Goal: Obtain resource: Download file/media

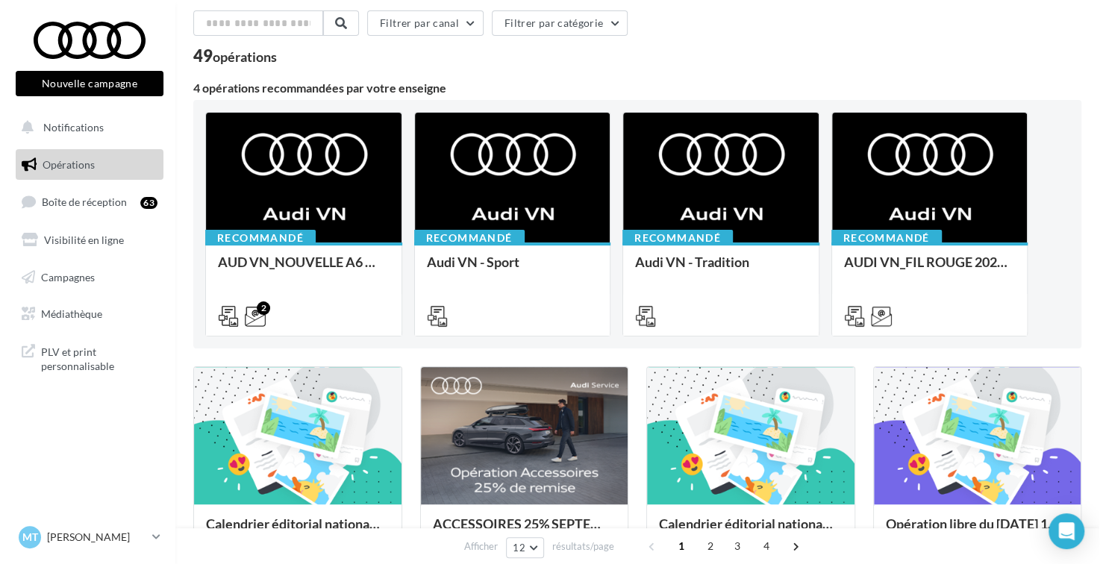
scroll to position [75, 0]
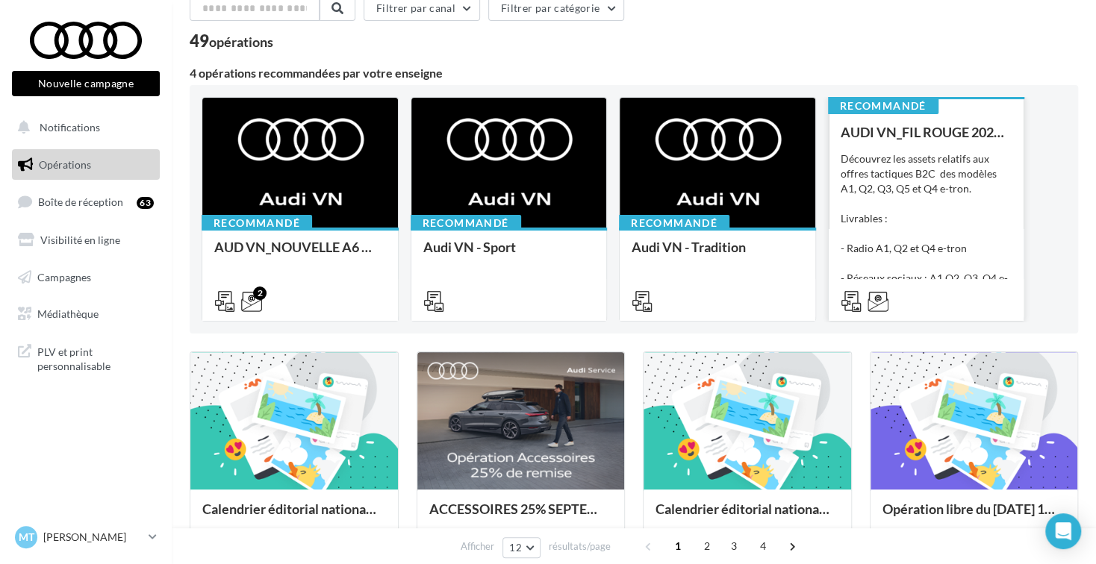
click at [924, 222] on div "Découvrez les assets relatifs aux offres tactiques B2C des modèles A1, Q2, Q3, …" at bounding box center [926, 226] width 172 height 149
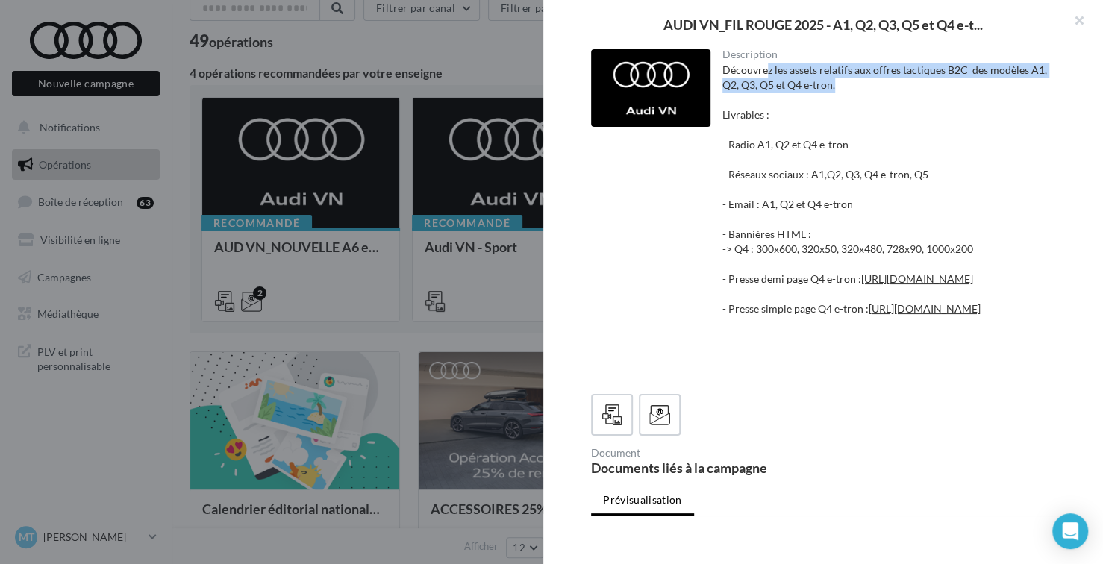
drag, startPoint x: 763, startPoint y: 70, endPoint x: 1047, endPoint y: 84, distance: 284.7
click at [1047, 84] on div "Description Découvrez les assets relatifs aux offres tactiques B2C des modèles …" at bounding box center [889, 215] width 357 height 333
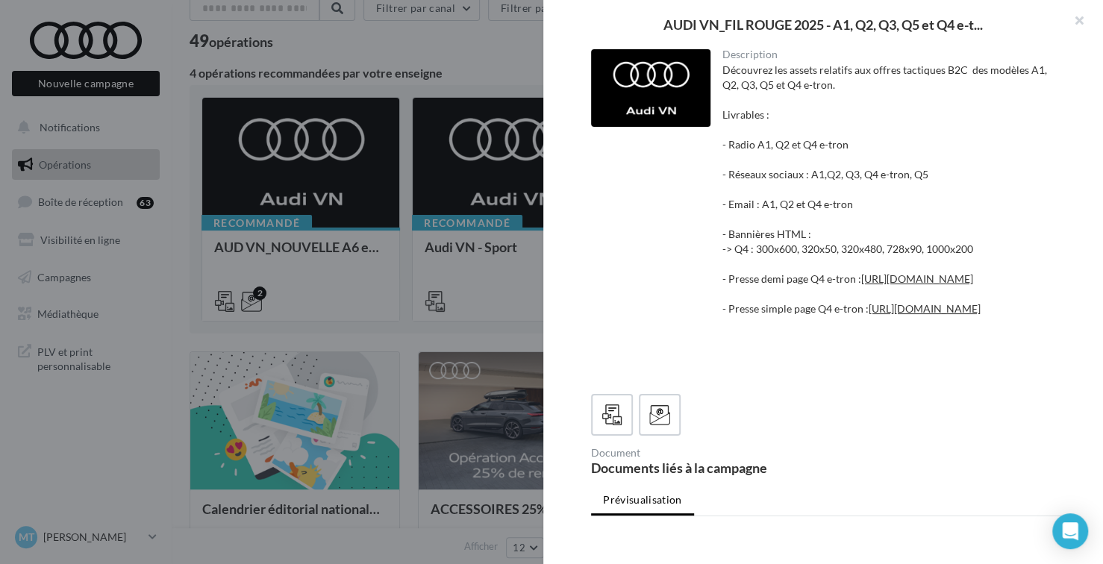
click at [1015, 112] on div "Découvrez les assets relatifs aux offres tactiques B2C des modèles A1, Q2, Q3, …" at bounding box center [889, 219] width 334 height 313
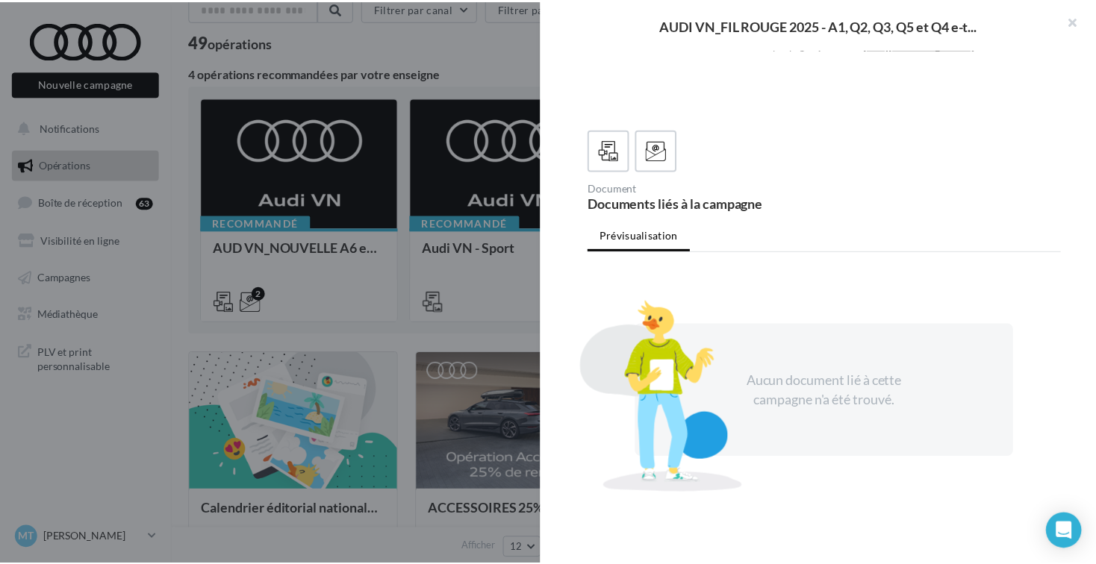
scroll to position [353, 0]
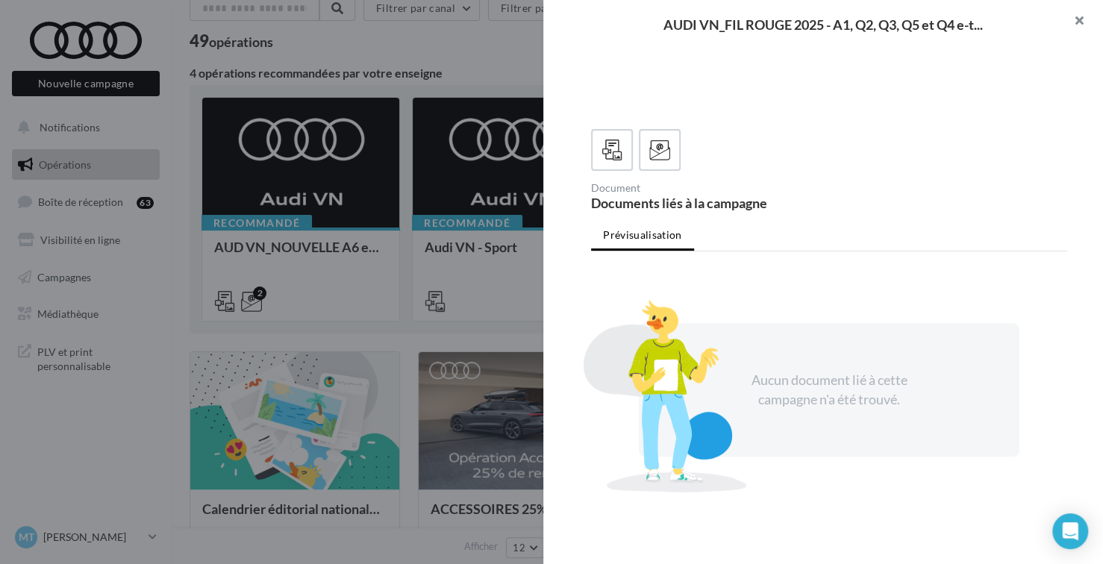
click at [1079, 21] on button "button" at bounding box center [1073, 22] width 60 height 45
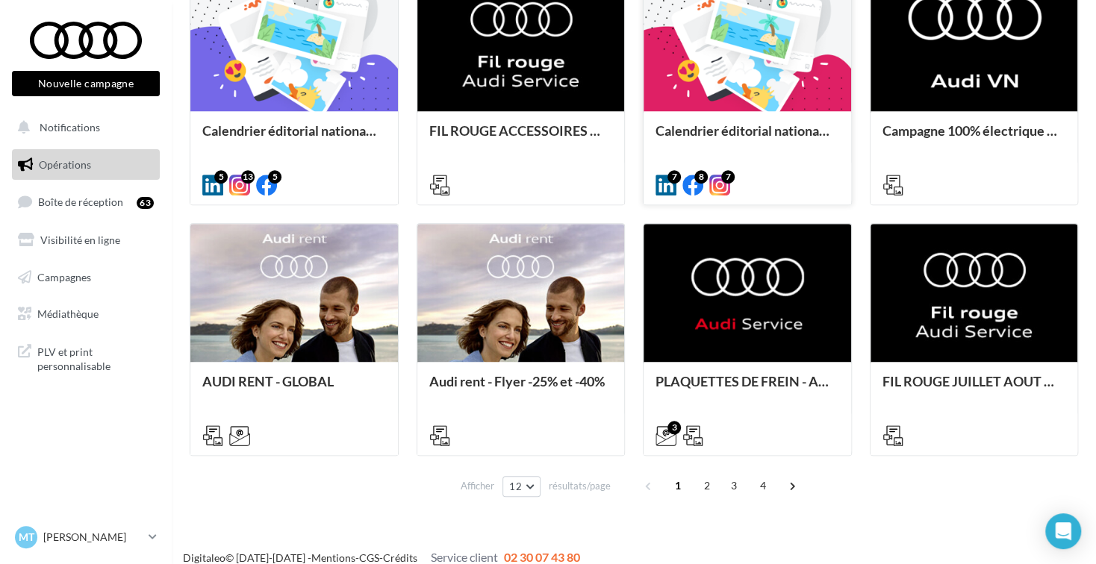
scroll to position [719, 0]
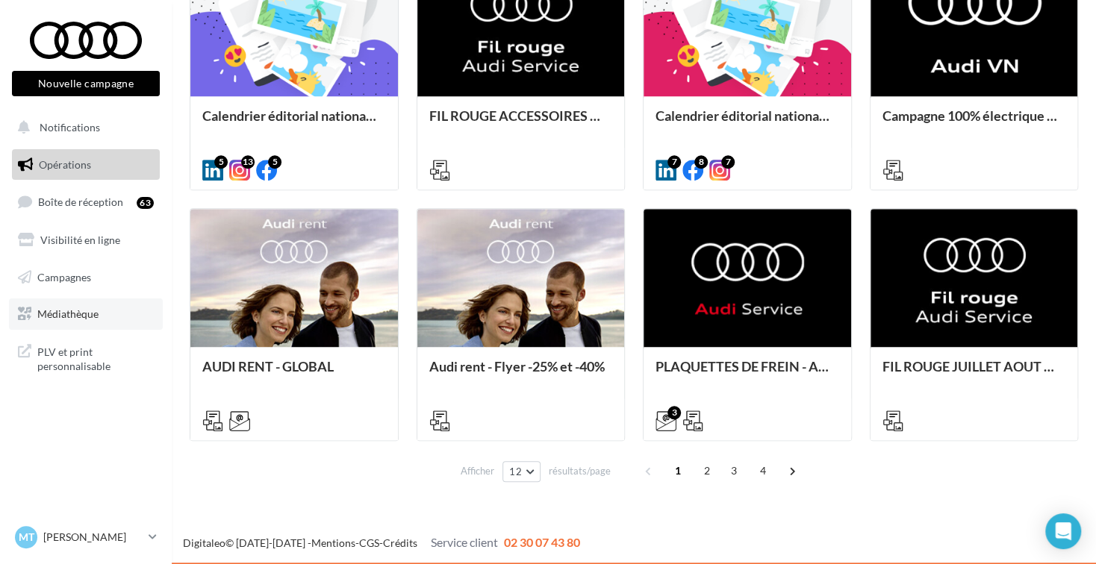
click at [86, 325] on link "Médiathèque" at bounding box center [86, 314] width 154 height 31
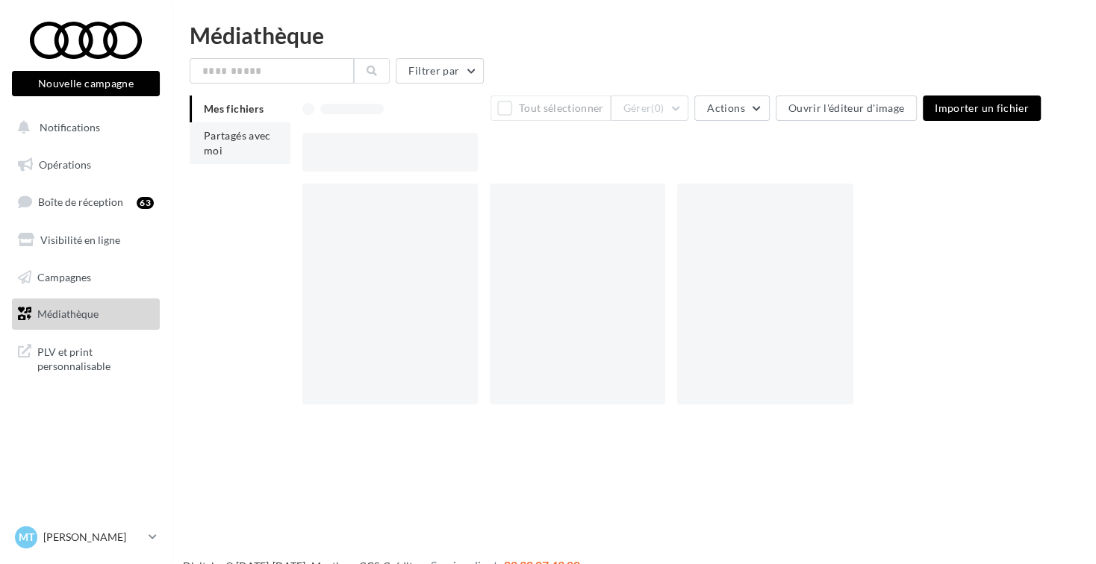
click at [236, 138] on span "Partagés avec moi" at bounding box center [237, 143] width 67 height 28
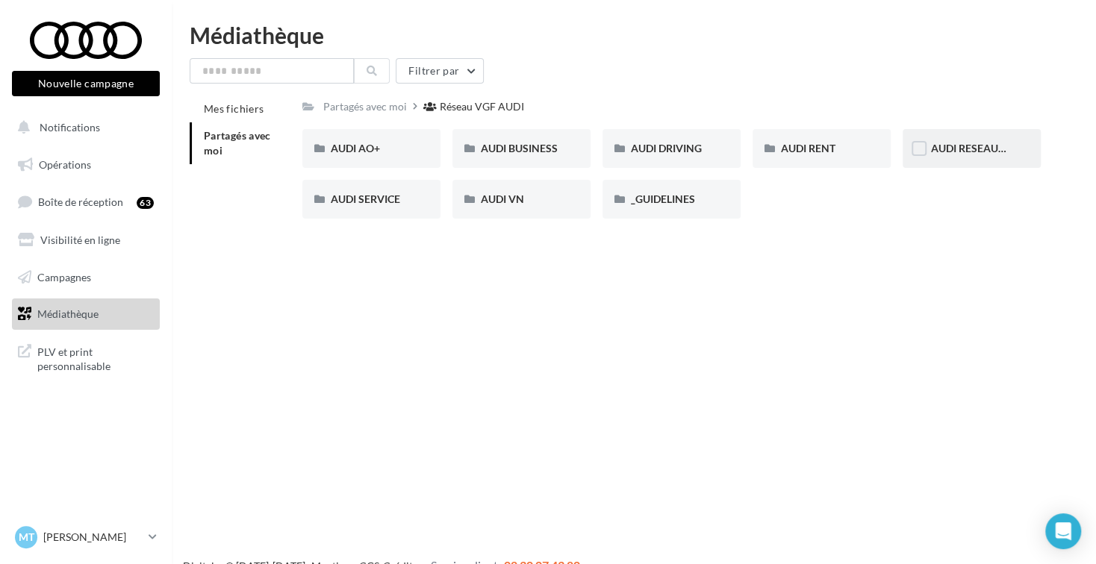
click at [990, 134] on div "AUDI RESEAUX SOCIAUX" at bounding box center [971, 148] width 138 height 39
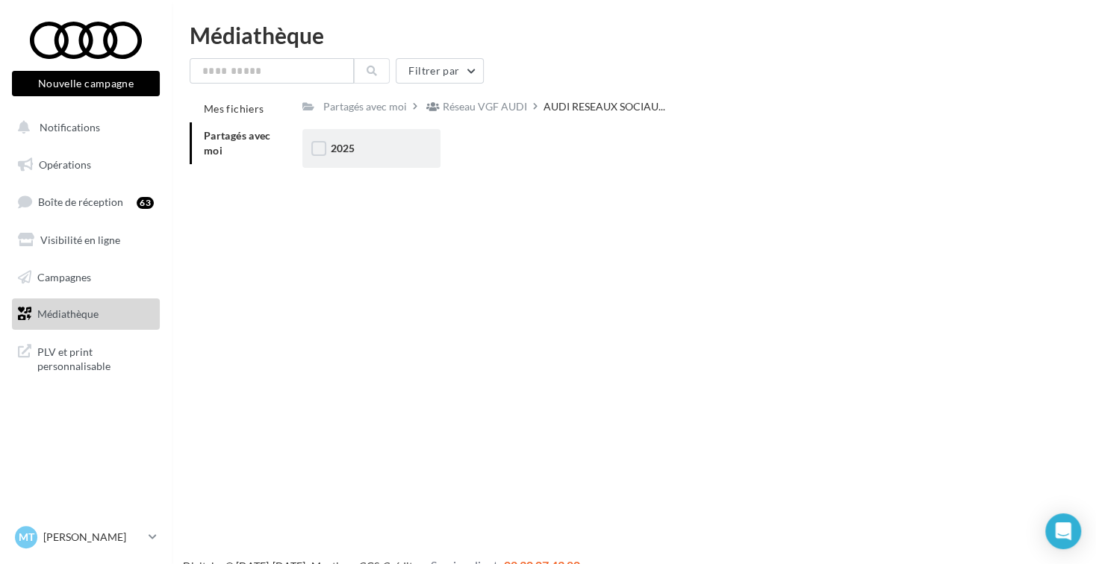
click at [383, 138] on div "2025" at bounding box center [371, 148] width 138 height 39
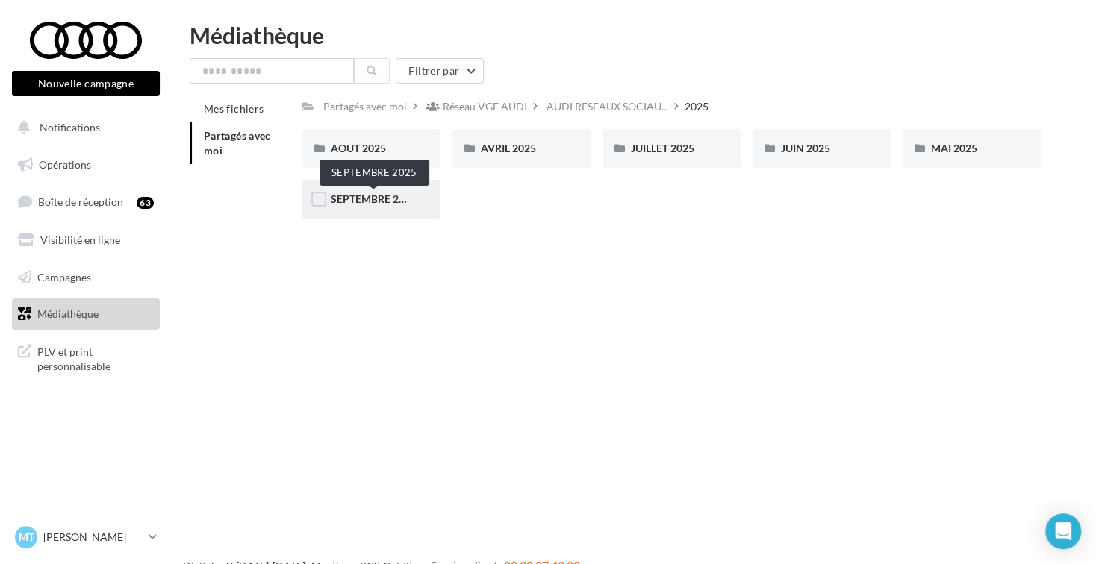
click at [392, 198] on span "SEPTEMBRE 2025" at bounding box center [374, 199] width 86 height 13
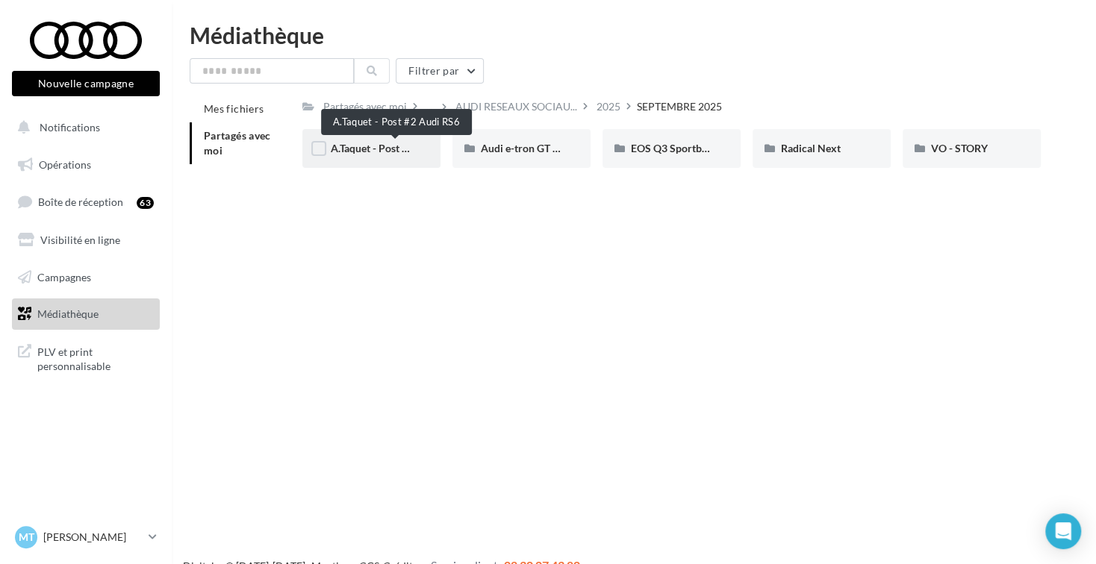
click at [368, 146] on span "A.Taquet - Post #2 Audi RS6" at bounding box center [395, 148] width 128 height 13
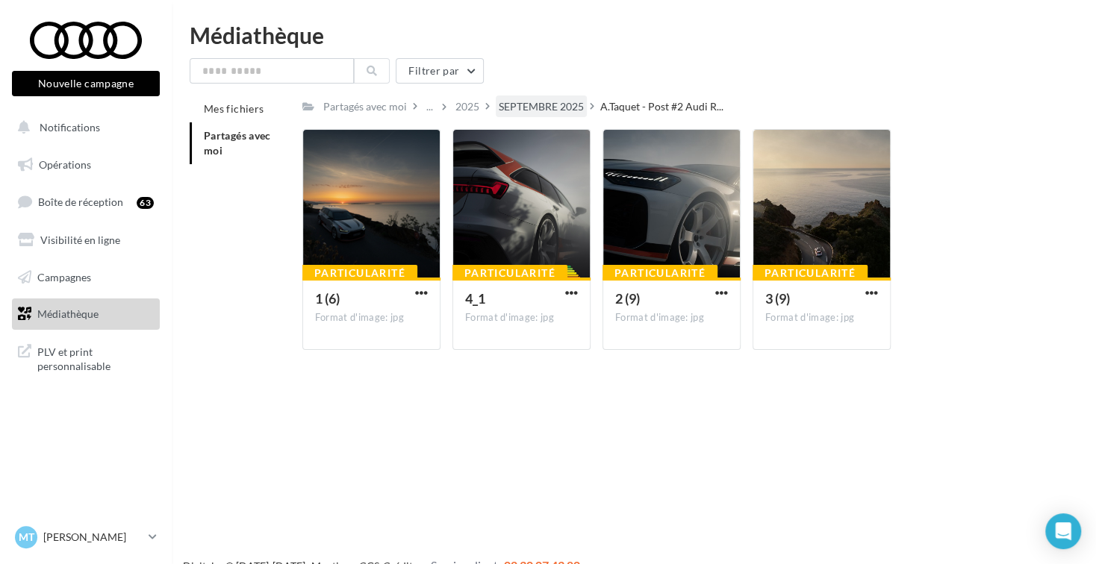
click at [540, 108] on div "SEPTEMBRE 2025" at bounding box center [541, 106] width 85 height 15
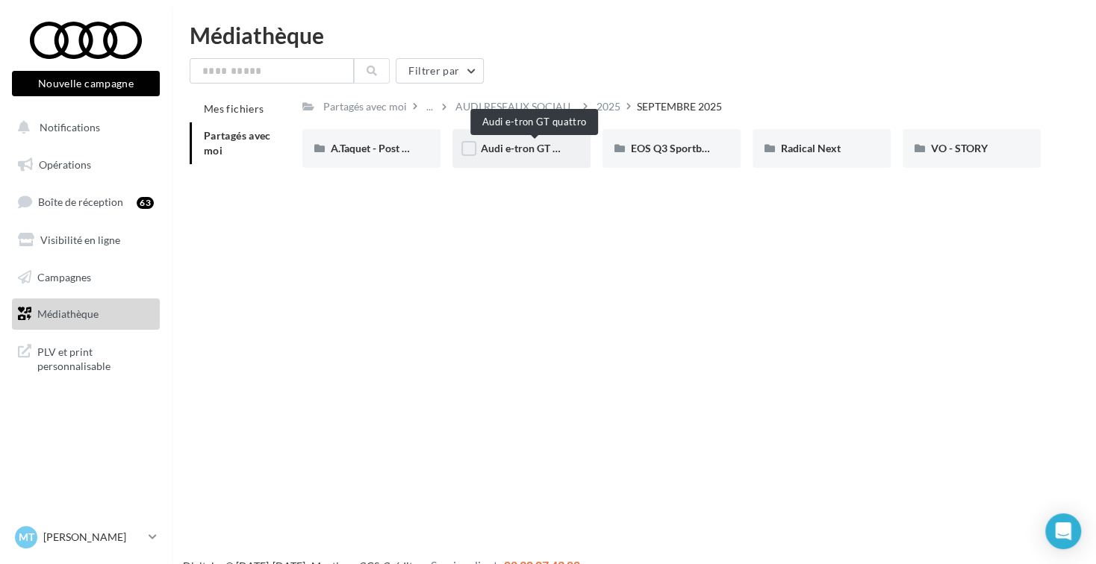
click at [520, 154] on span "Audi e-tron GT quattro" at bounding box center [534, 148] width 107 height 13
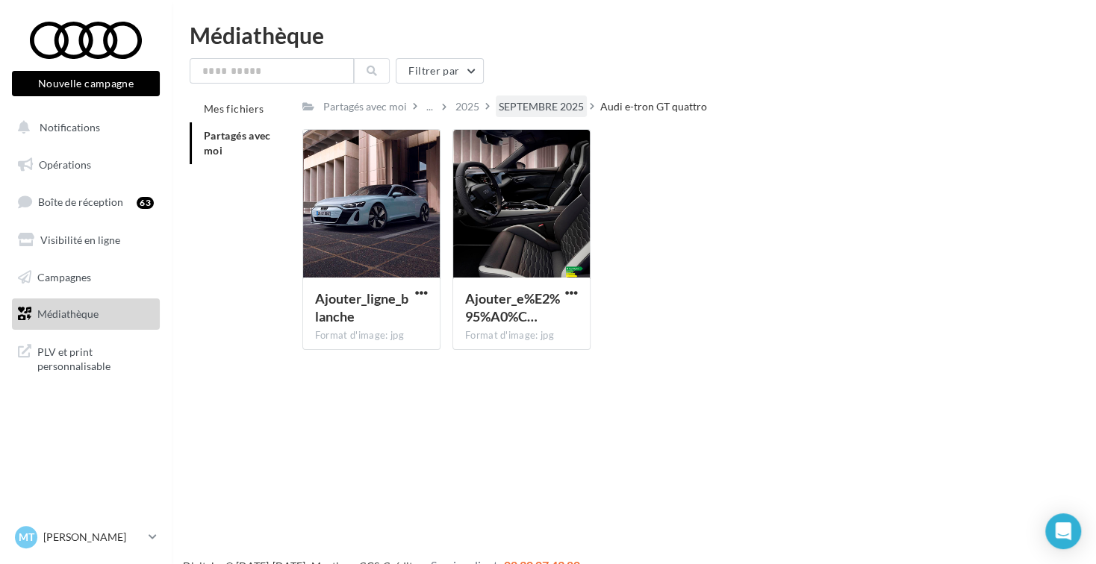
click at [546, 110] on div "SEPTEMBRE 2025" at bounding box center [541, 106] width 85 height 15
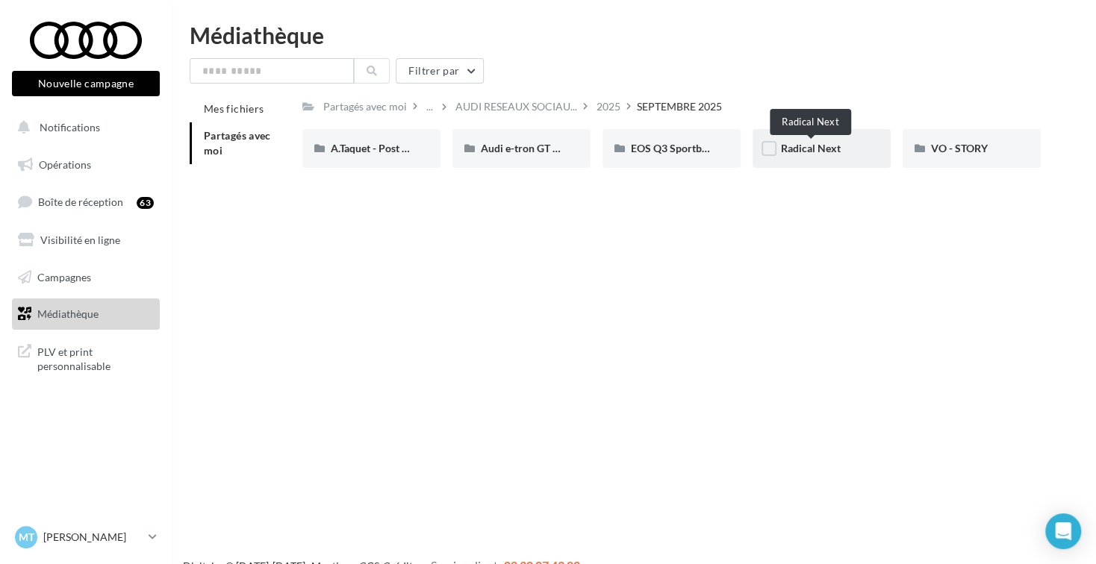
click at [794, 149] on span "Radical Next" at bounding box center [811, 148] width 60 height 13
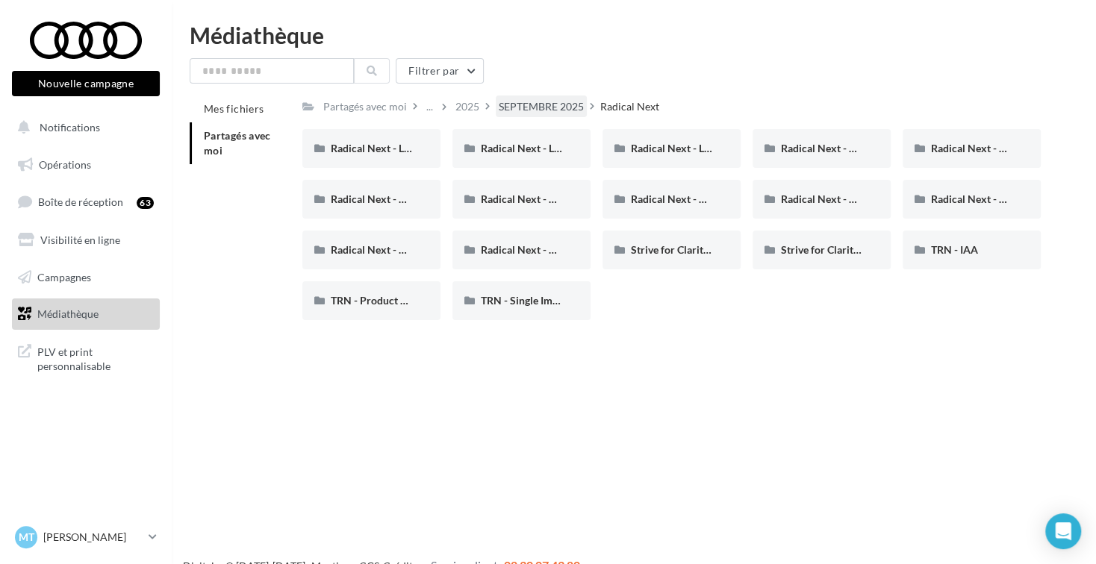
click at [545, 102] on div "SEPTEMBRE 2025" at bounding box center [541, 106] width 85 height 15
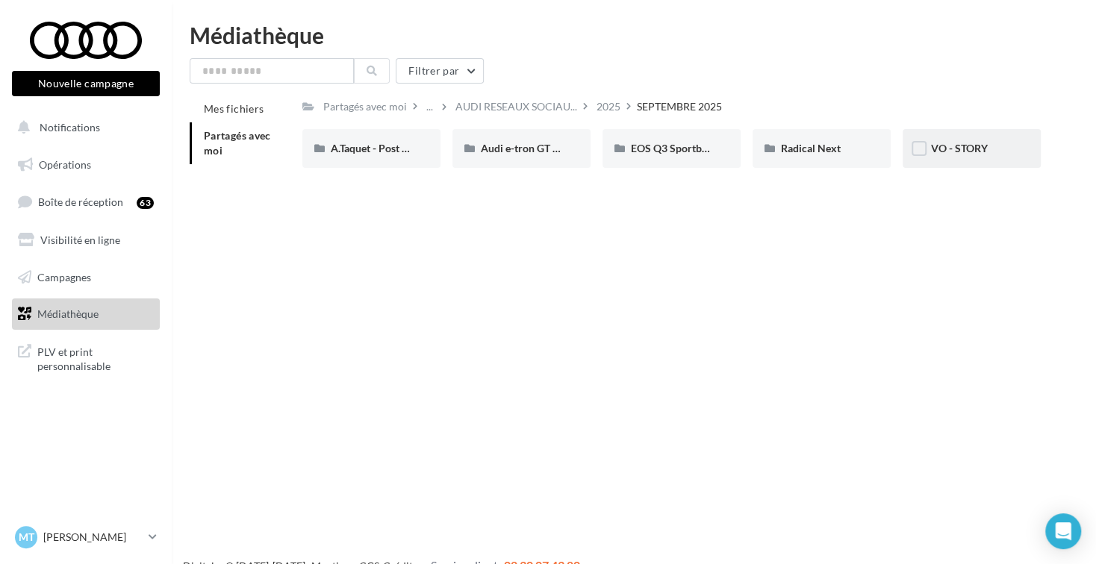
click at [974, 156] on div "VO - STORY" at bounding box center [971, 148] width 81 height 15
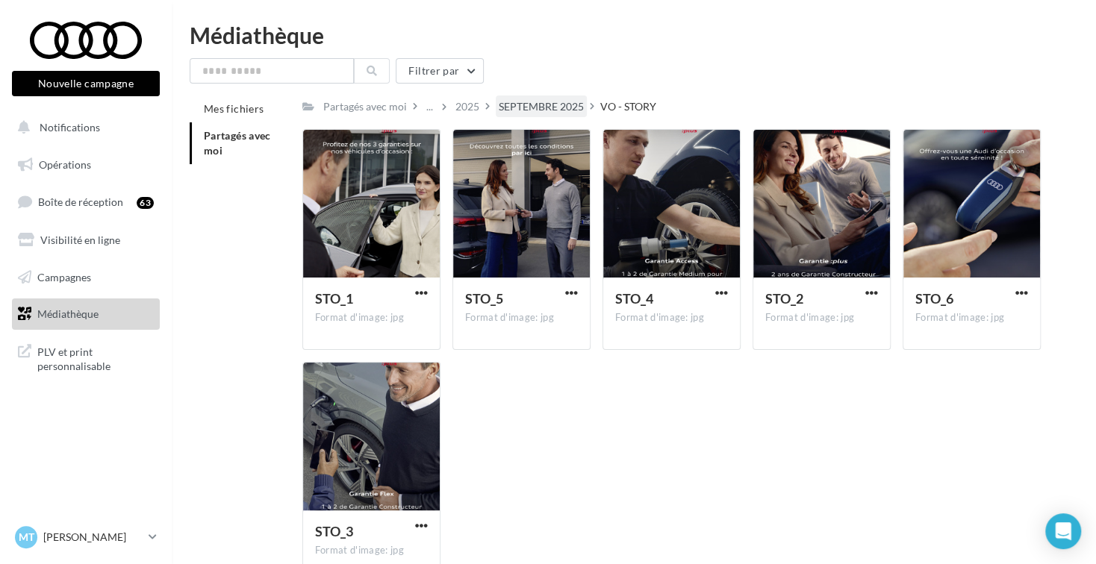
click at [563, 104] on div "SEPTEMBRE 2025" at bounding box center [541, 106] width 85 height 15
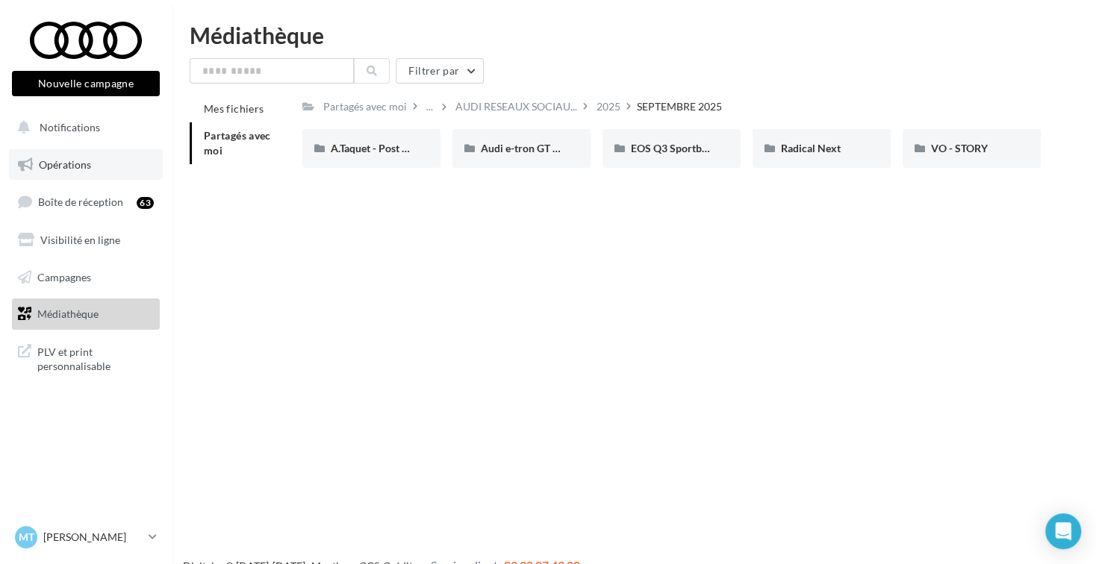
click at [88, 162] on span "Opérations" at bounding box center [65, 164] width 52 height 13
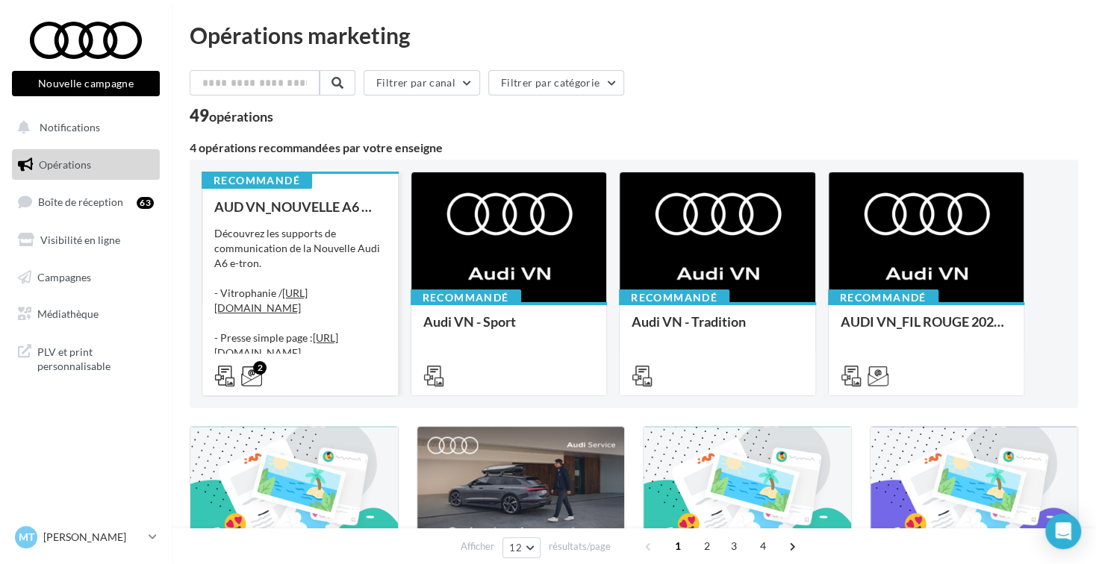
click at [331, 272] on div "Découvrez les supports de communication de la Nouvelle Audi A6 e-tron. - Vitrop…" at bounding box center [300, 300] width 172 height 149
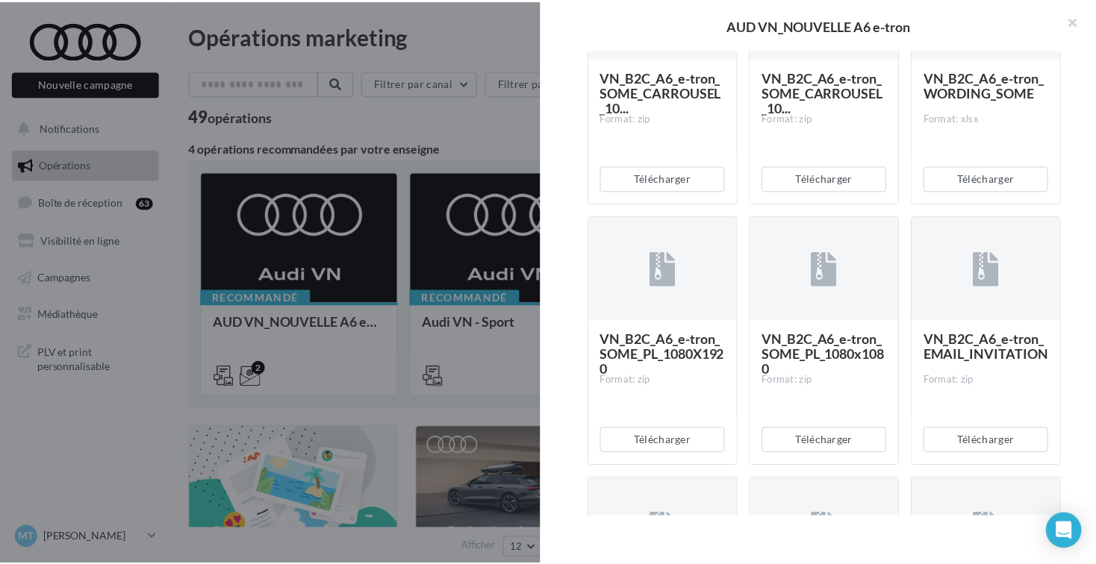
scroll to position [373, 0]
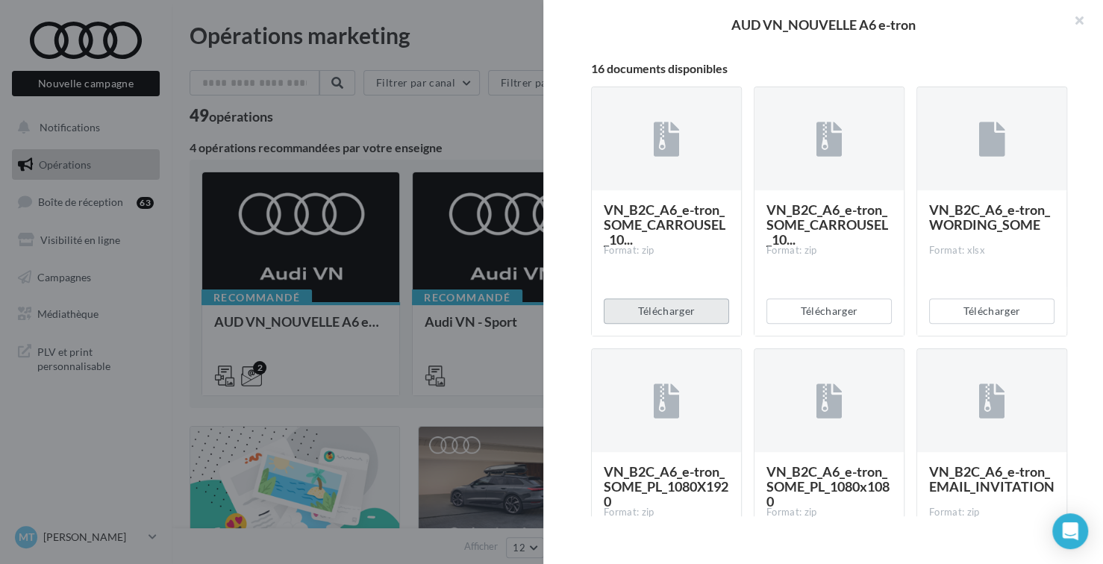
click at [705, 324] on button "Télécharger" at bounding box center [666, 311] width 125 height 25
click at [1082, 15] on button "button" at bounding box center [1073, 22] width 60 height 45
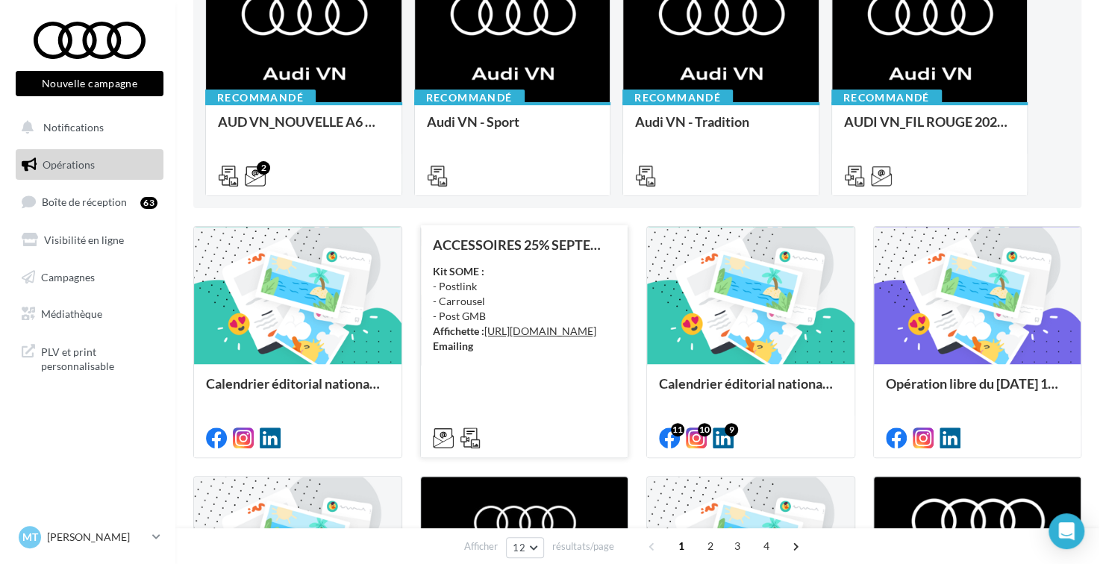
scroll to position [224, 0]
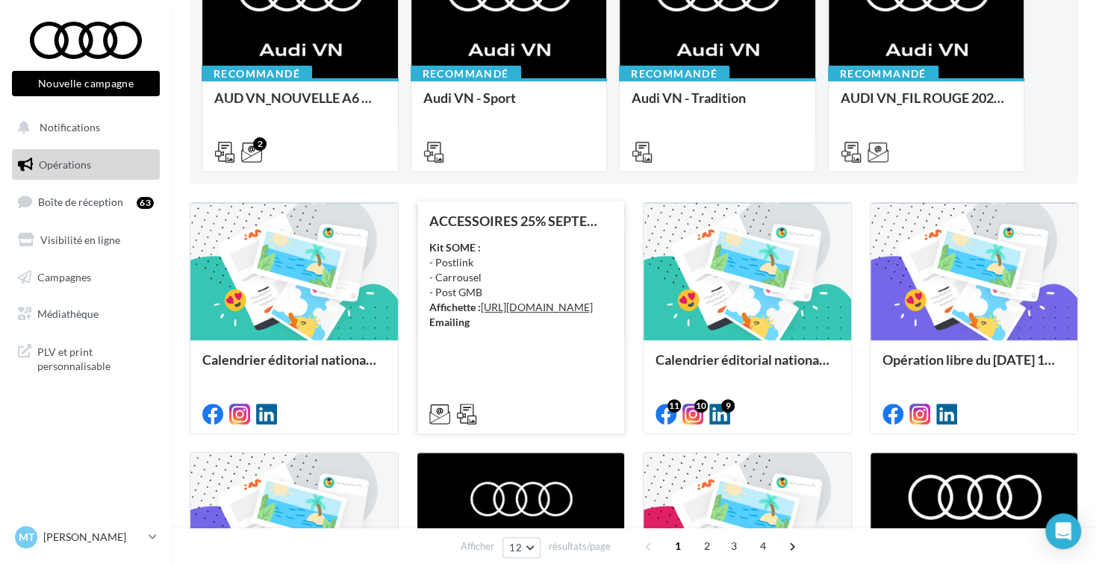
click at [513, 269] on div "Kit SOME : - Postlink - Carrousel - Post GMB Affichette : https://audi.get-it-s…" at bounding box center [521, 285] width 184 height 90
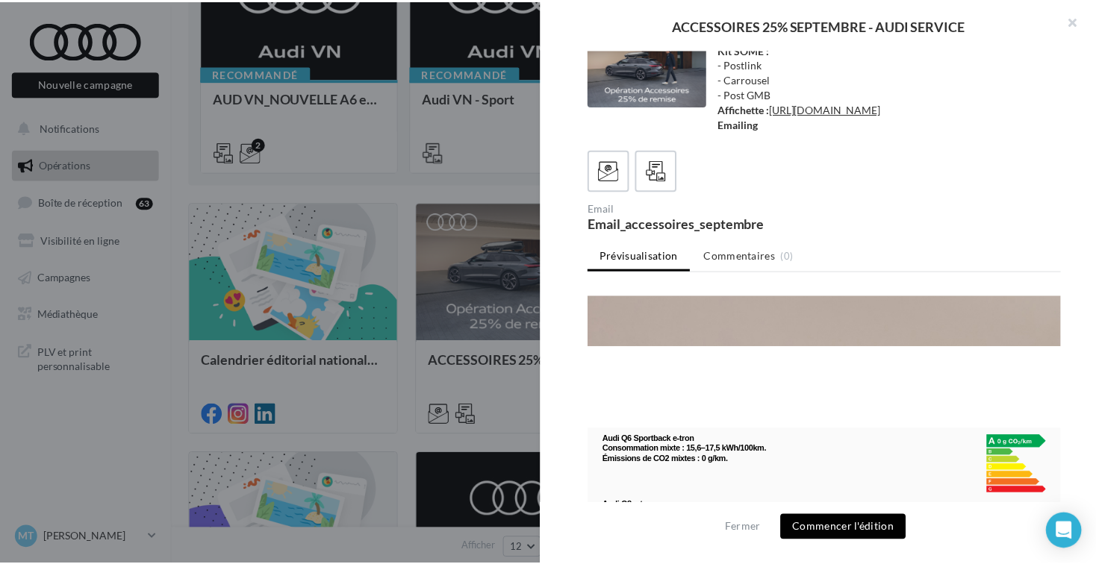
scroll to position [3916, 0]
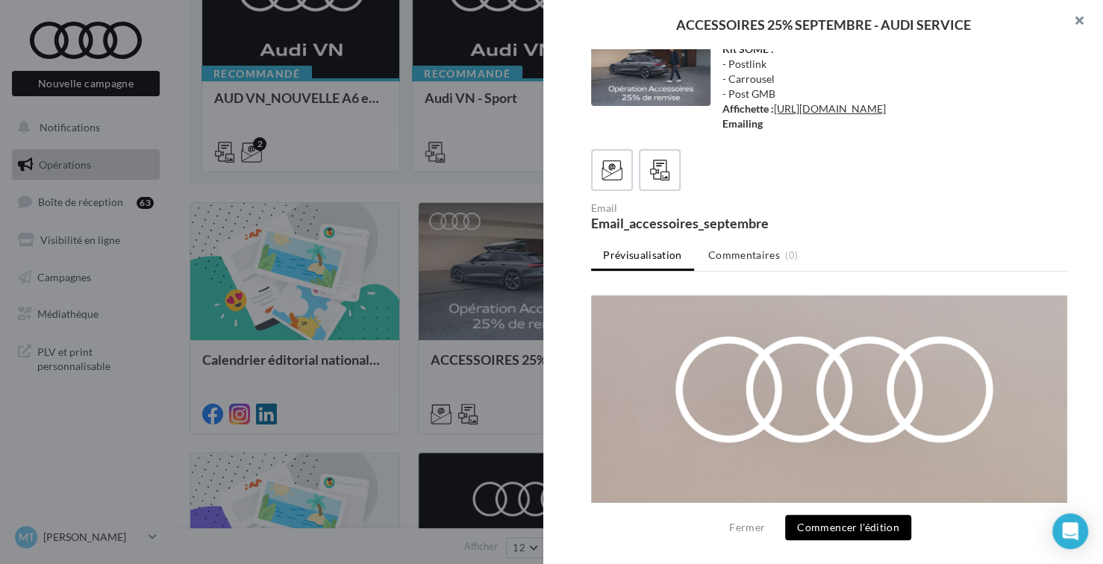
click at [1081, 21] on button "button" at bounding box center [1073, 22] width 60 height 45
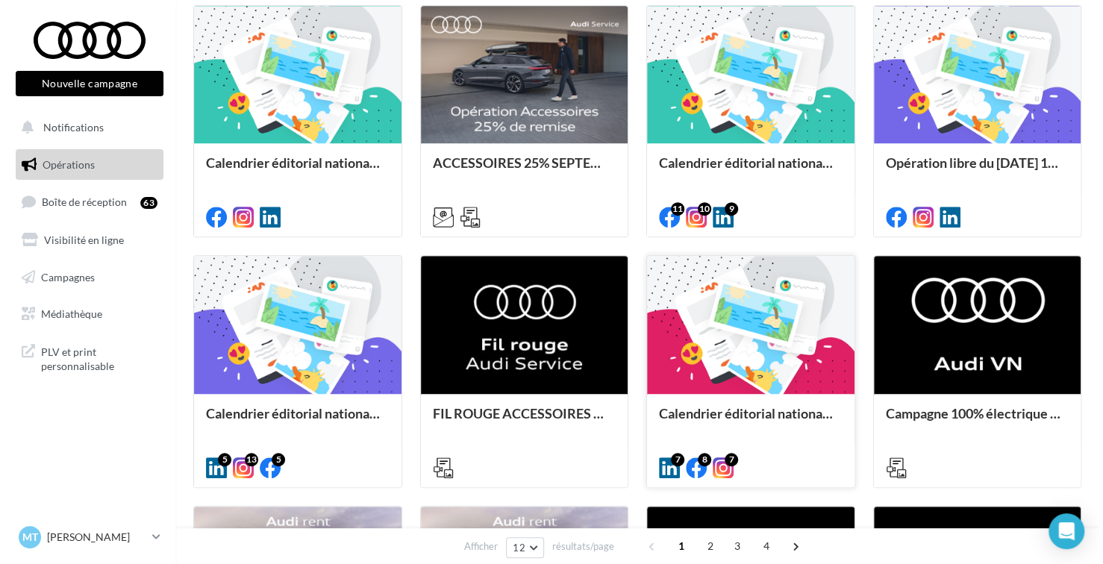
scroll to position [448, 0]
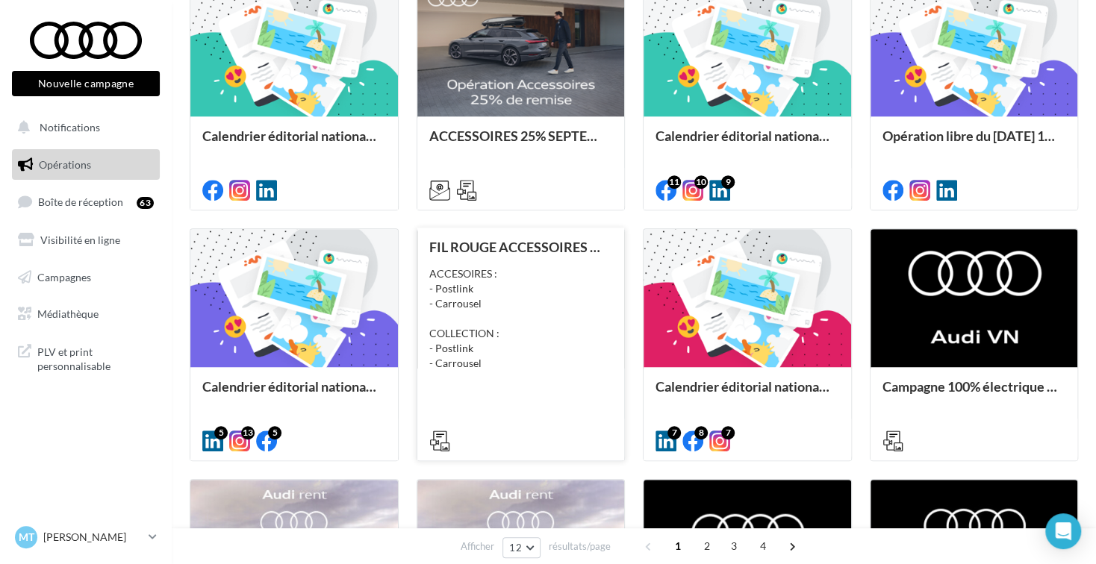
click at [549, 291] on div "ACCESOIRES : - Postlink - Carrousel COLLECTION : - Postlink - Carrousel" at bounding box center [521, 318] width 184 height 104
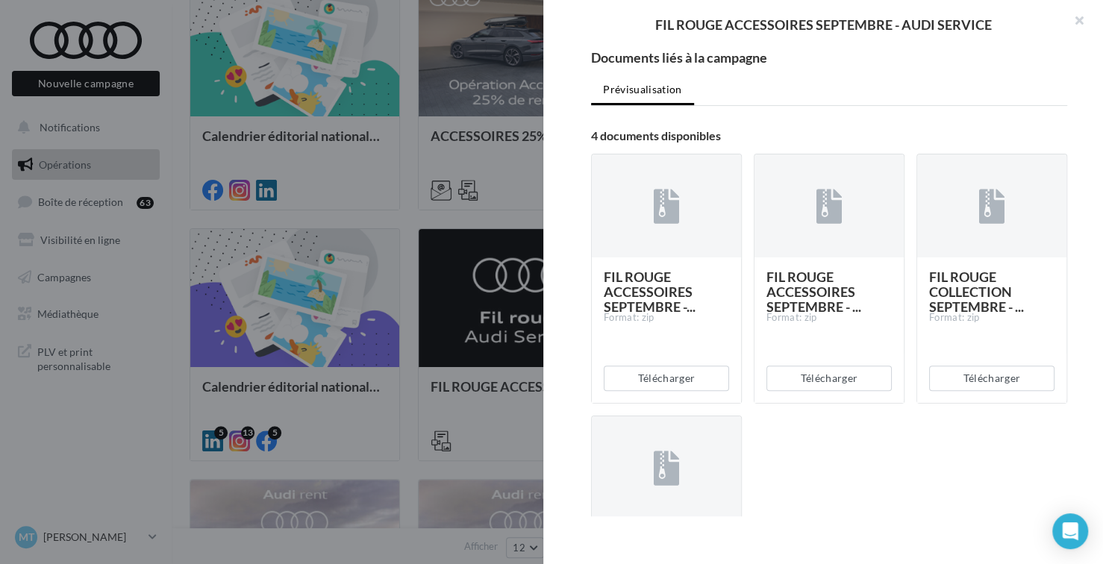
scroll to position [299, 0]
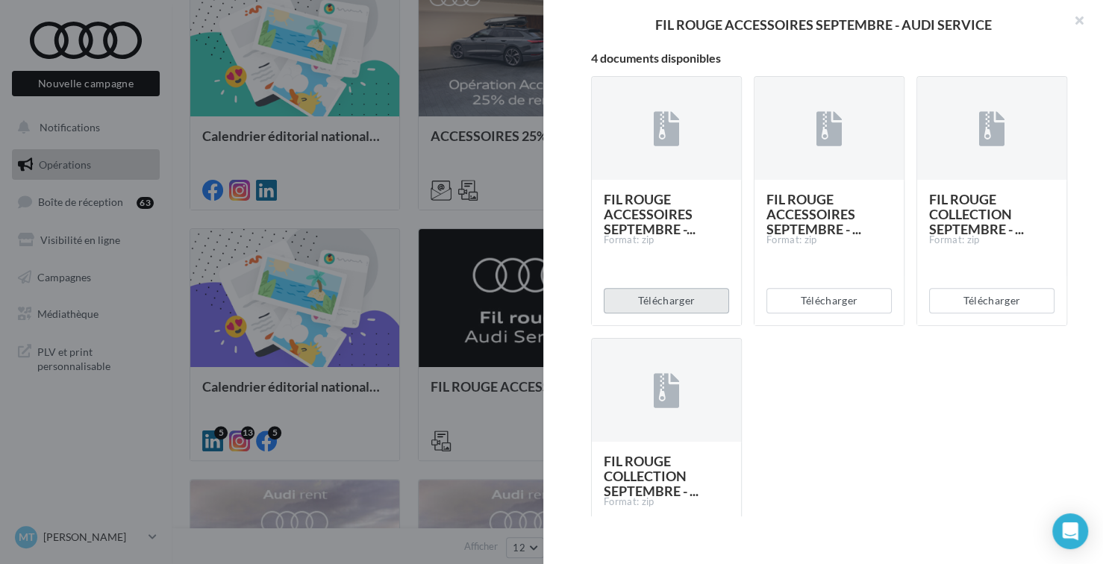
click at [694, 294] on button "Télécharger" at bounding box center [666, 300] width 125 height 25
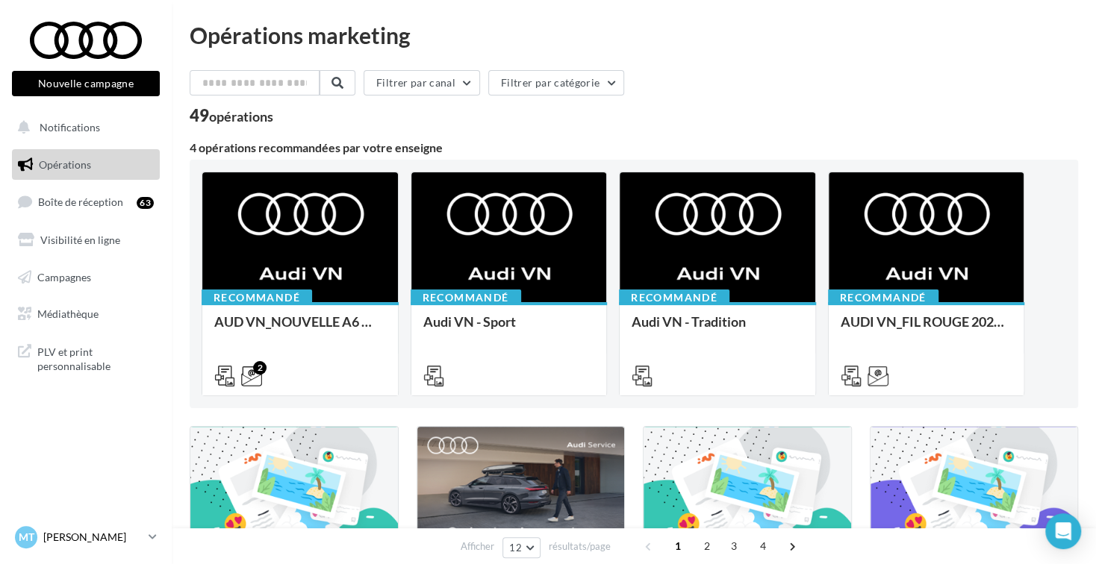
click at [119, 541] on p "[PERSON_NAME]" at bounding box center [92, 537] width 99 height 15
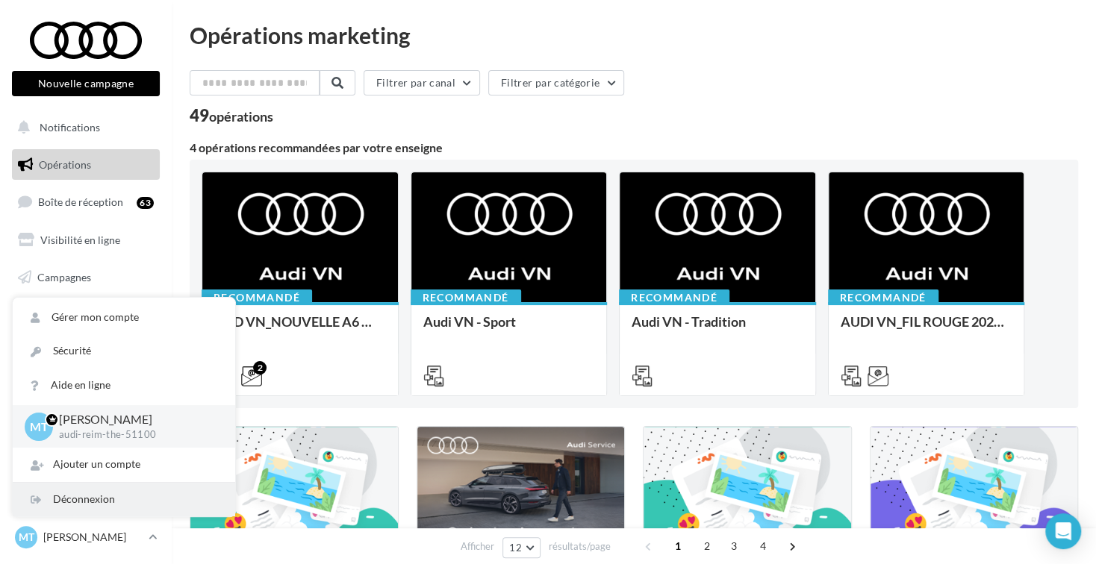
click at [146, 502] on div "Déconnexion" at bounding box center [124, 500] width 222 height 34
